Goal: Find specific page/section: Find specific page/section

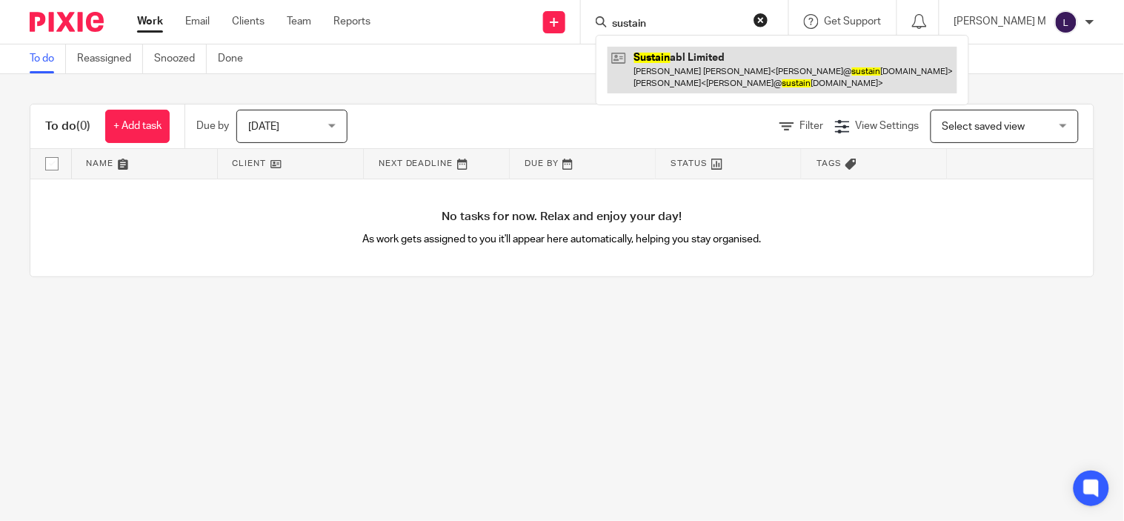
type input "sustain"
click at [734, 74] on link at bounding box center [782, 70] width 350 height 46
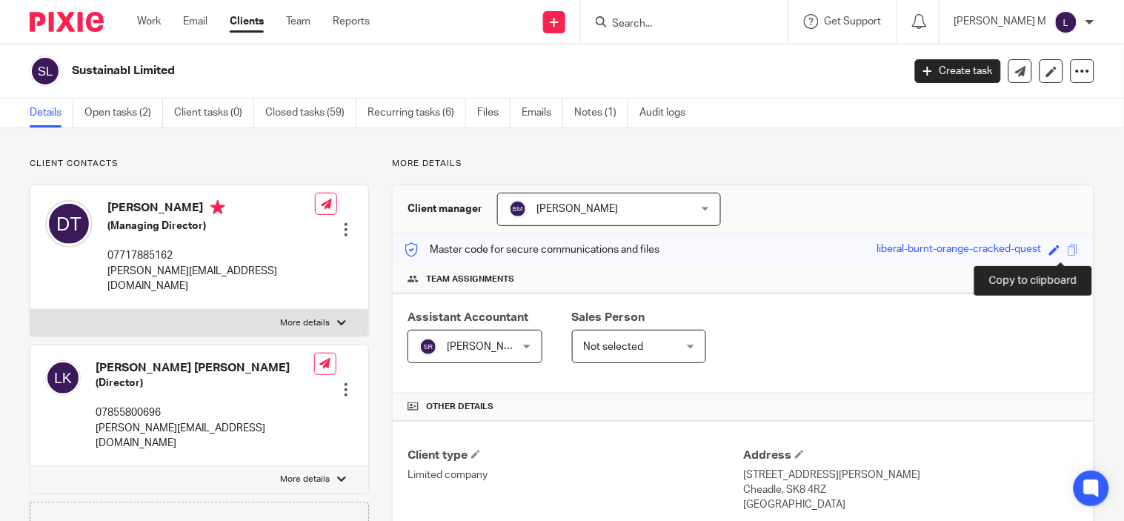
click at [1067, 253] on span at bounding box center [1072, 249] width 11 height 11
